Goal: Information Seeking & Learning: Learn about a topic

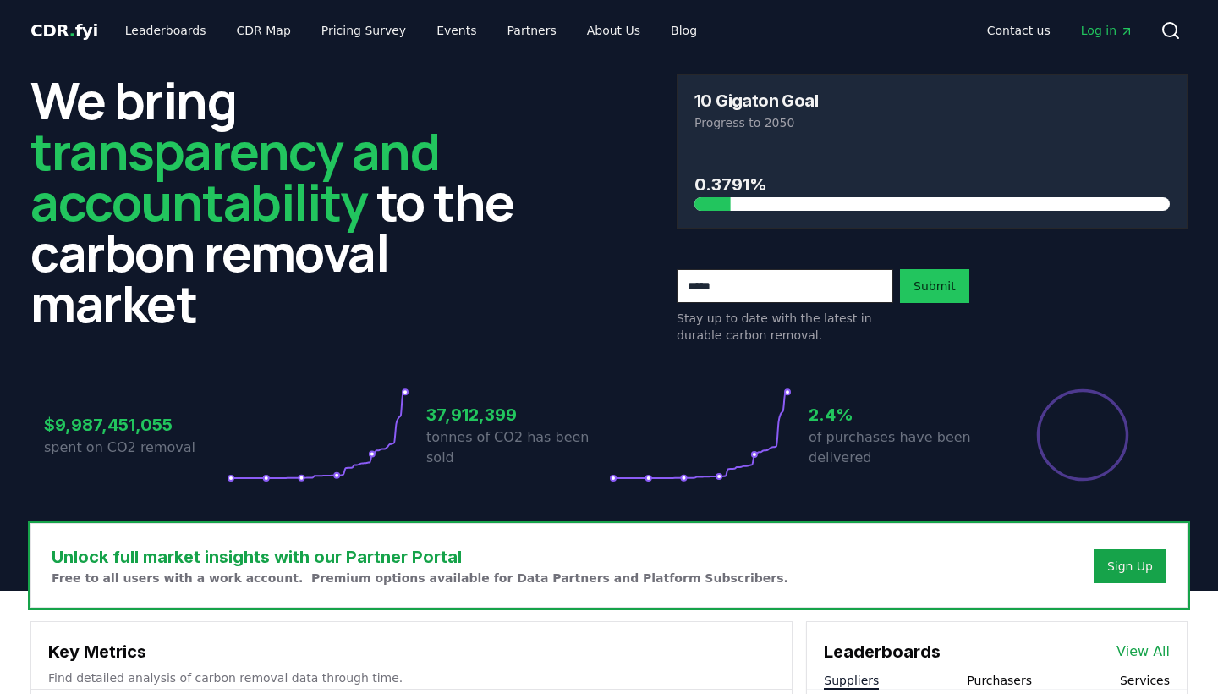
scroll to position [522, 0]
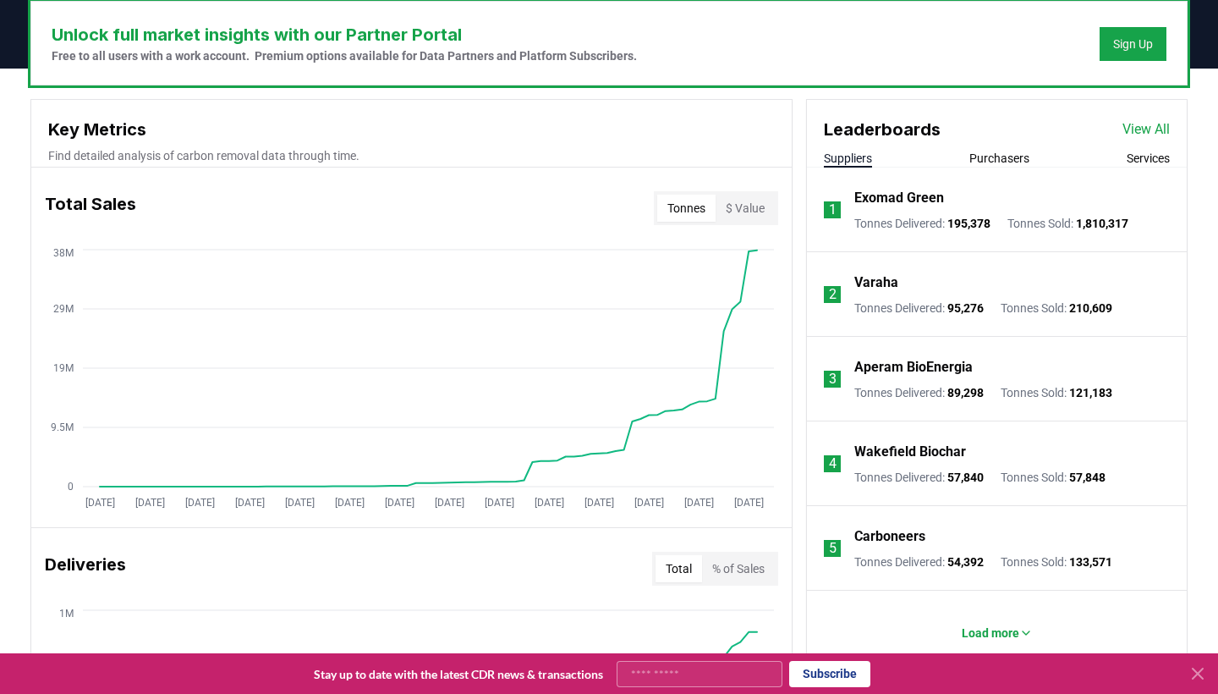
click at [972, 218] on span "195,378" at bounding box center [968, 224] width 43 height 14
click at [979, 153] on button "Purchasers" at bounding box center [999, 158] width 60 height 17
click at [848, 159] on button "Suppliers" at bounding box center [848, 158] width 48 height 17
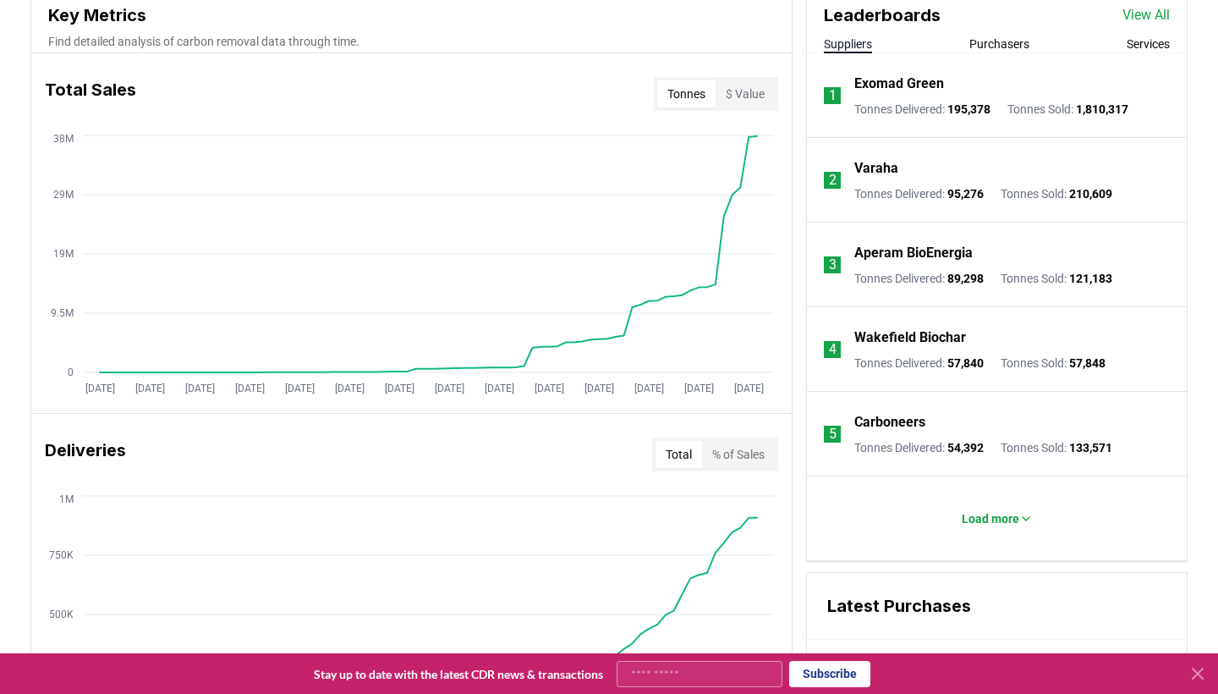
scroll to position [610, 0]
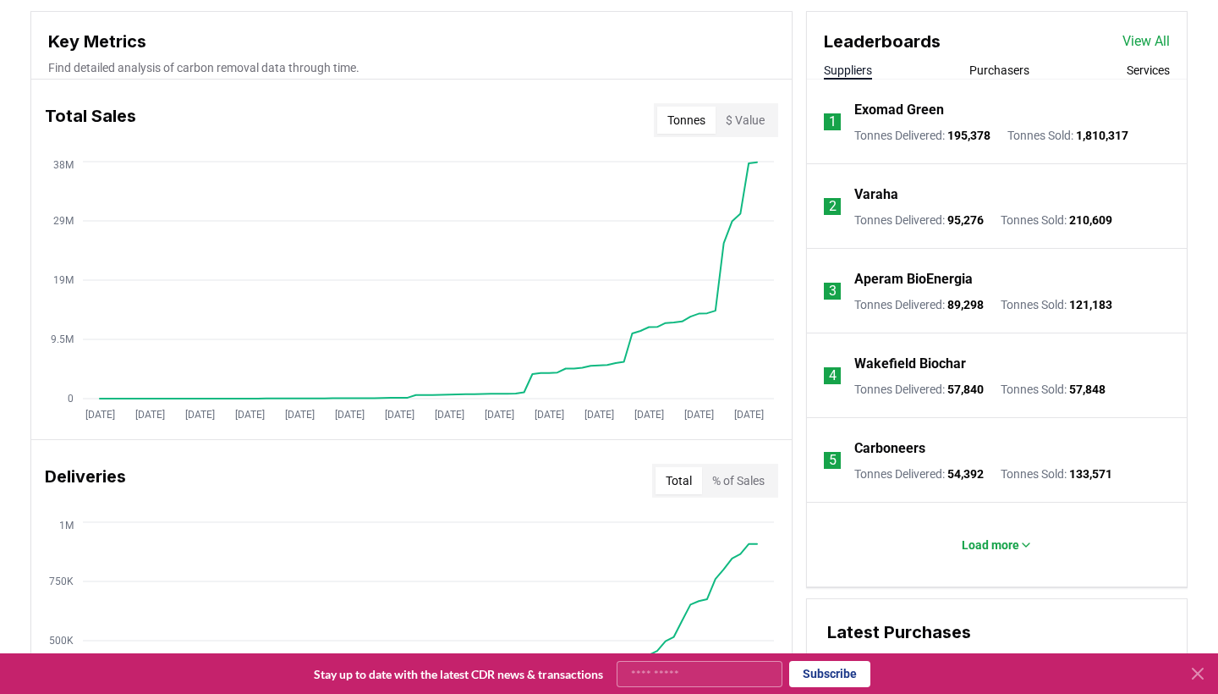
click at [902, 102] on p "Exomad Green" at bounding box center [899, 110] width 90 height 20
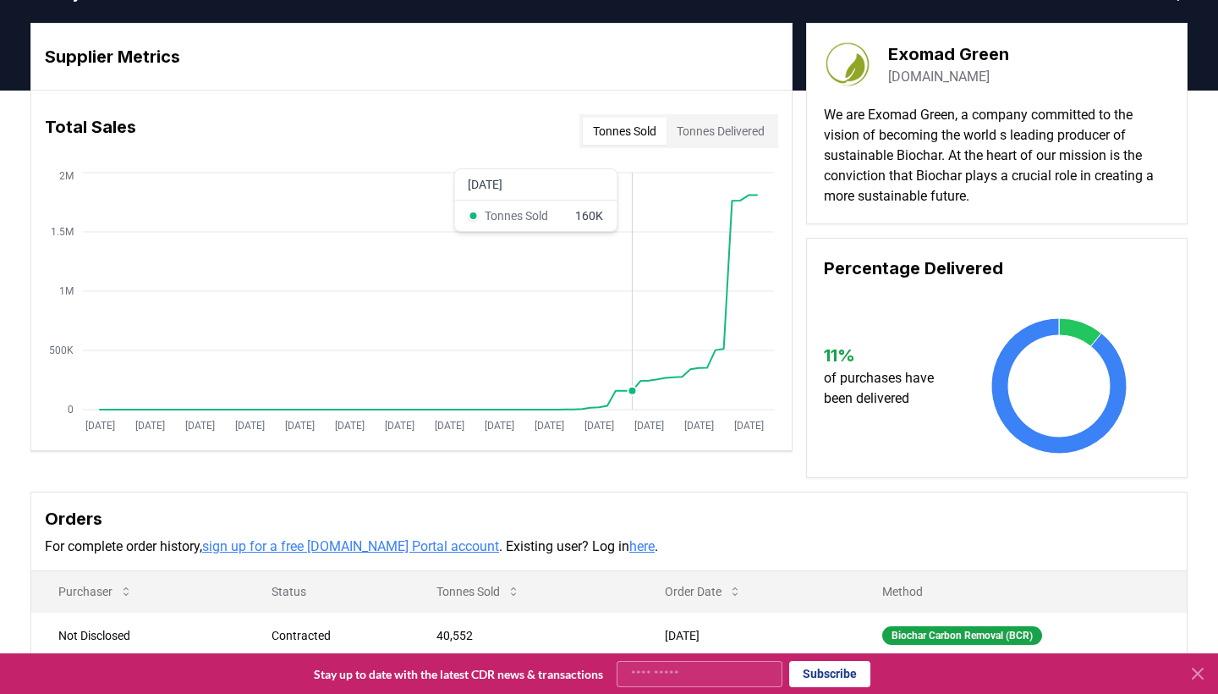
scroll to position [49, 0]
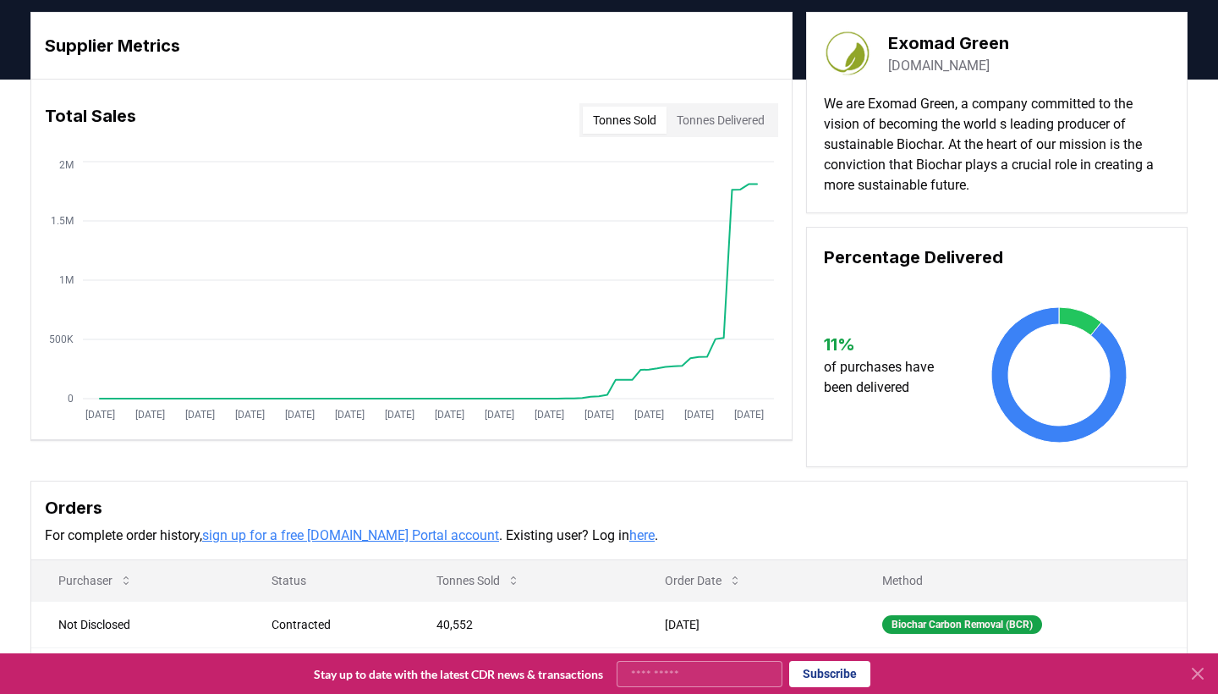
click at [724, 120] on button "Tonnes Delivered" at bounding box center [721, 120] width 108 height 27
